Goal: Transaction & Acquisition: Purchase product/service

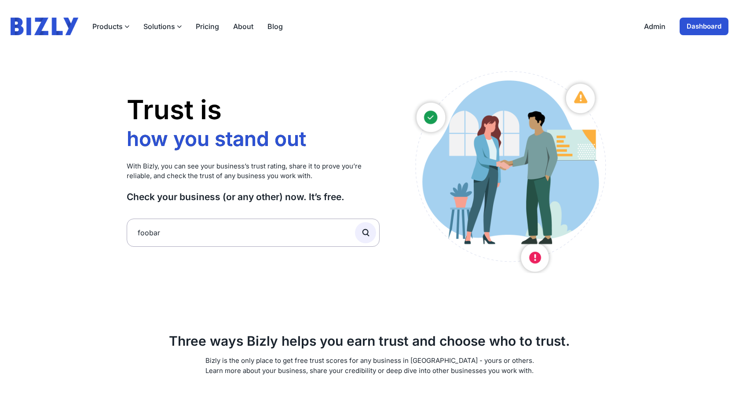
type input "foobar"
click at [355, 222] on button "submit" at bounding box center [365, 232] width 21 height 21
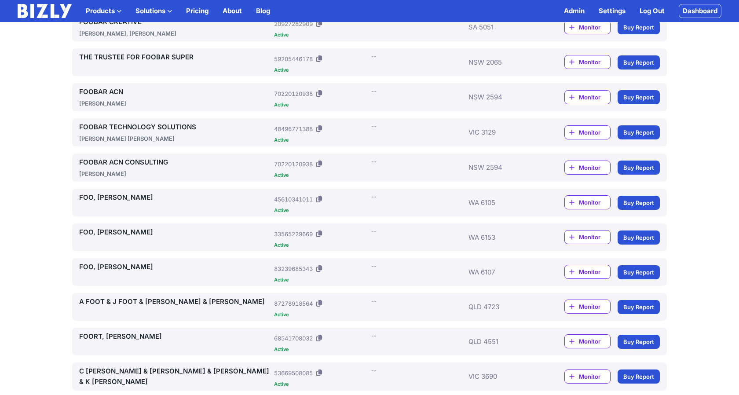
scroll to position [213, 0]
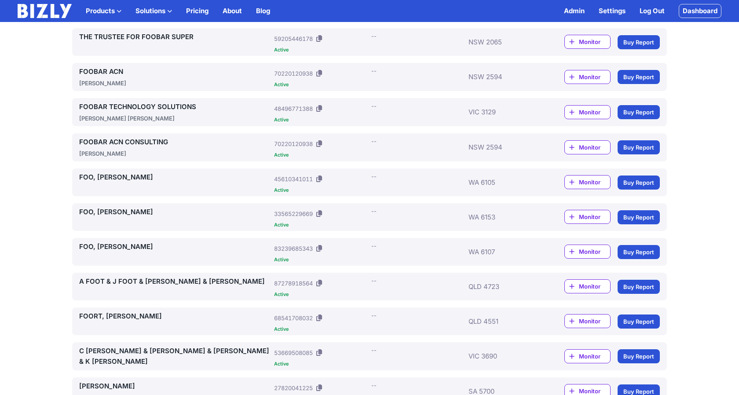
click at [639, 216] on link "Buy Report" at bounding box center [638, 217] width 42 height 14
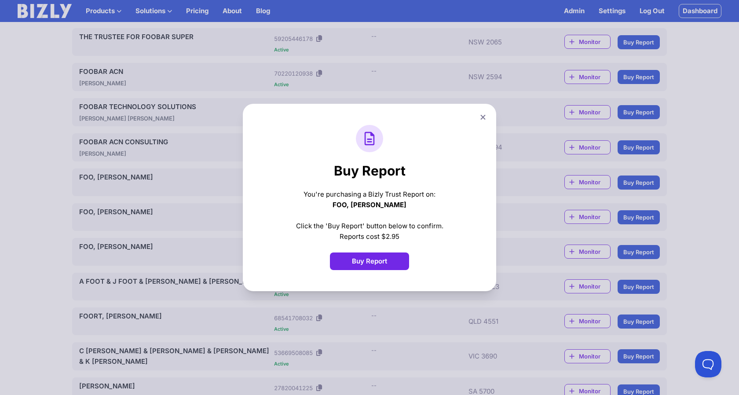
scroll to position [0, 0]
click at [482, 115] on icon at bounding box center [482, 117] width 5 height 6
